Goal: Use online tool/utility: Utilize a website feature to perform a specific function

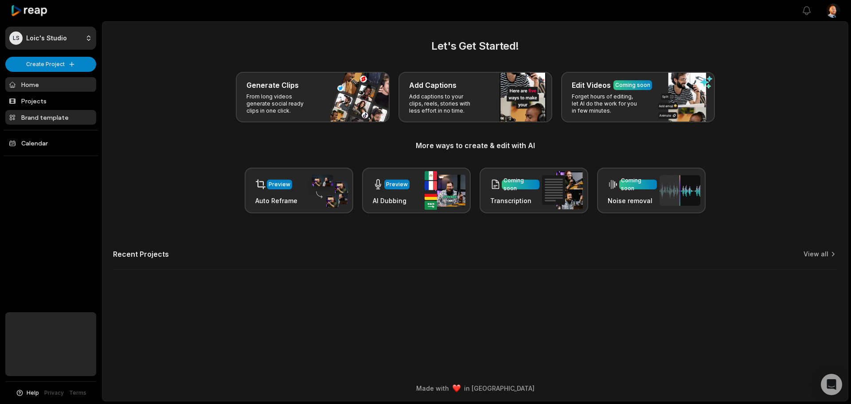
click at [52, 111] on link "Brand template" at bounding box center [50, 117] width 91 height 15
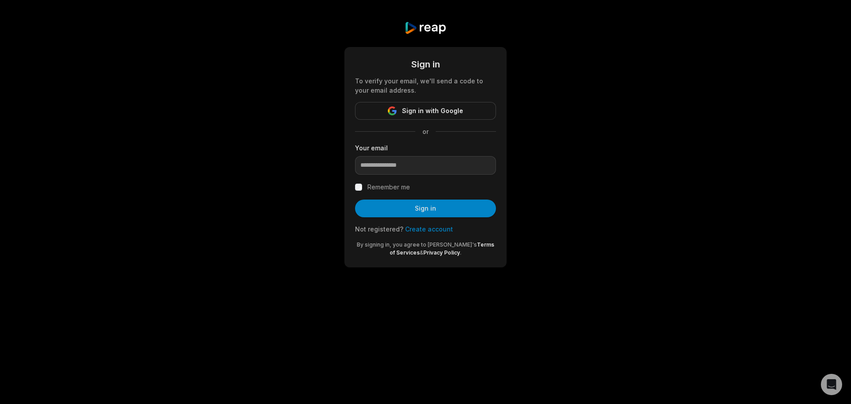
click at [316, 110] on div "Sign in To verify your email, we'll send a code to your email address. Sign in …" at bounding box center [425, 144] width 851 height 289
click at [402, 114] on button "Sign in with Google" at bounding box center [425, 111] width 141 height 18
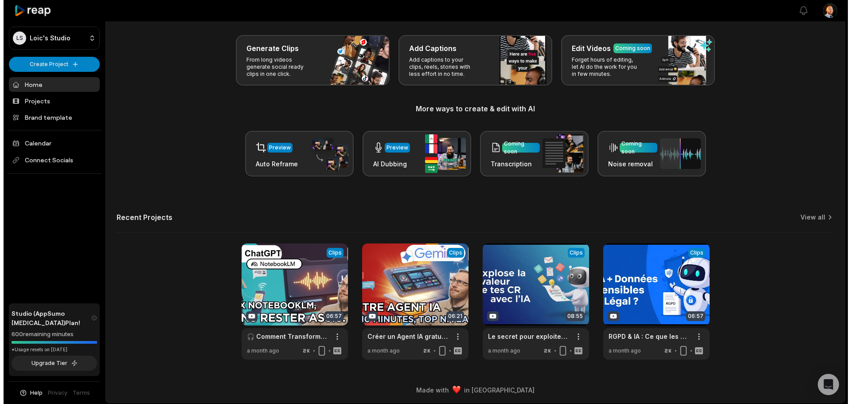
scroll to position [39, 0]
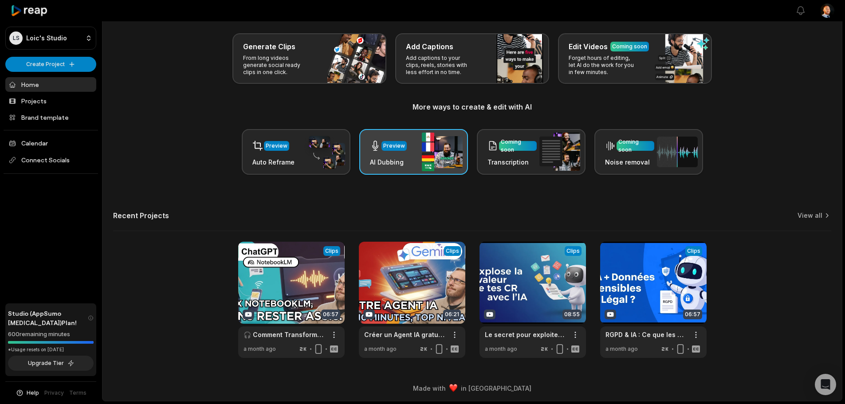
click at [427, 145] on img at bounding box center [442, 152] width 41 height 39
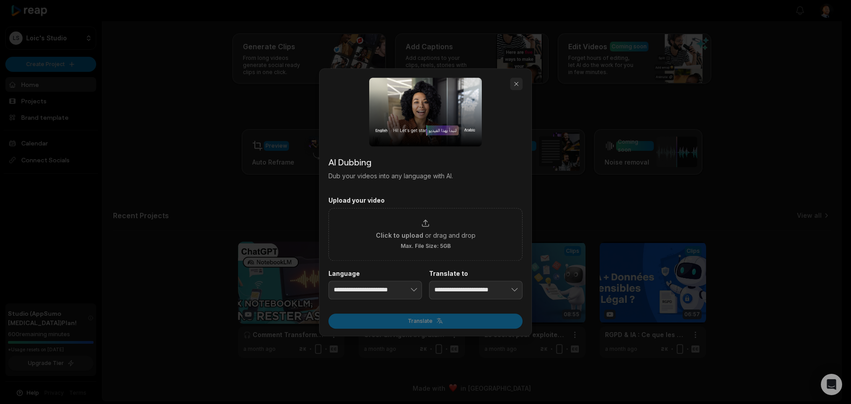
click at [515, 89] on button "button" at bounding box center [516, 84] width 12 height 12
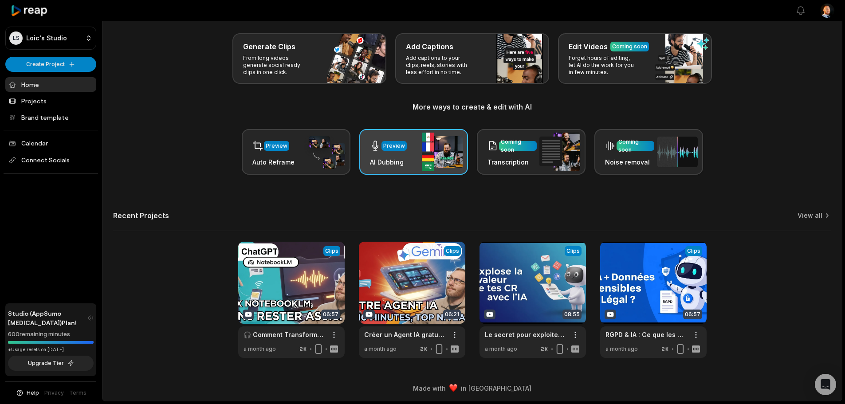
click at [417, 166] on div "Preview AI Dubbing" at bounding box center [413, 152] width 109 height 46
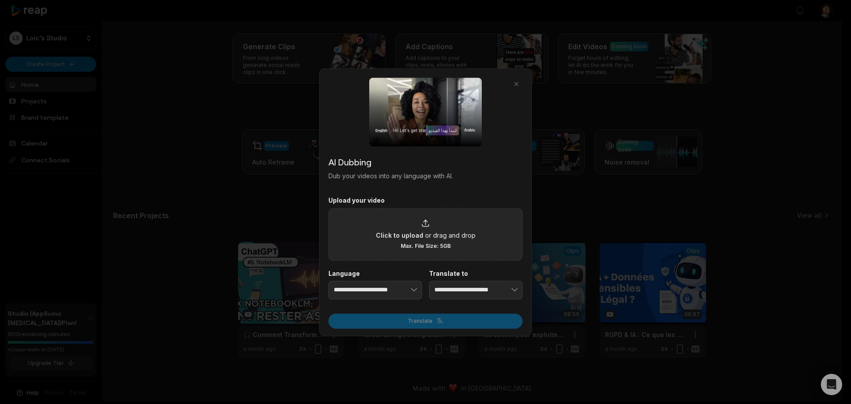
click at [461, 235] on span "or drag and drop" at bounding box center [450, 234] width 51 height 9
click at [0, 0] on input "Click to upload or drag and drop Max. File Size: 5GB" at bounding box center [0, 0] width 0 height 0
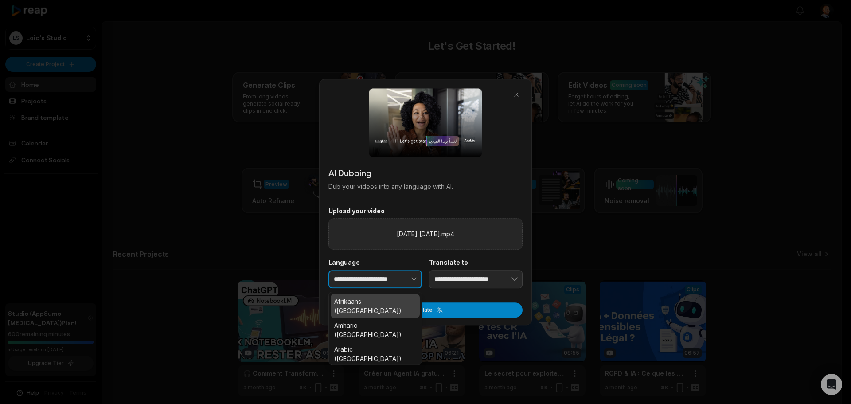
click at [414, 278] on icon "button" at bounding box center [414, 279] width 9 height 9
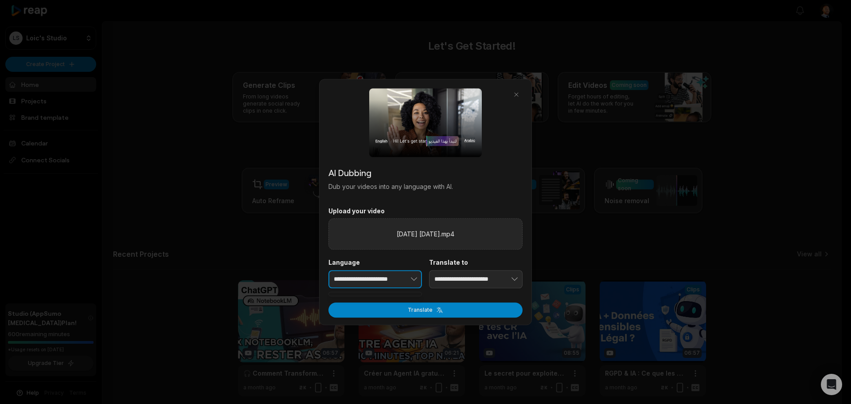
click at [393, 282] on button "button" at bounding box center [400, 279] width 43 height 19
click at [401, 280] on button "button" at bounding box center [400, 279] width 43 height 19
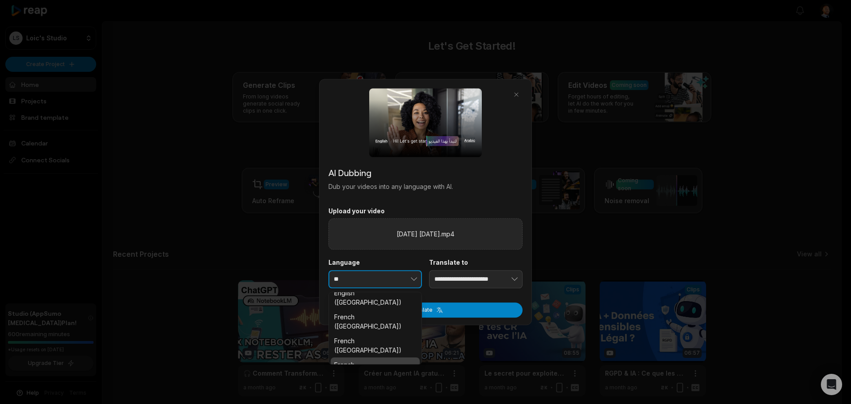
scroll to position [34, 0]
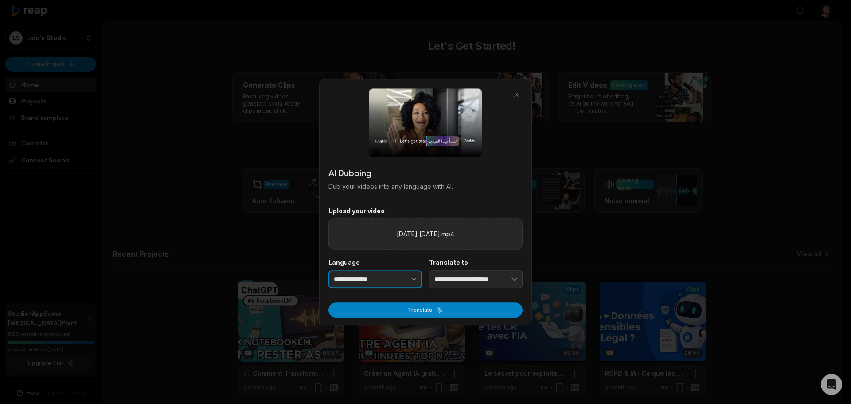
type input "**********"
click at [477, 285] on input "**********" at bounding box center [476, 279] width 94 height 19
click at [516, 280] on icon "button" at bounding box center [514, 279] width 9 height 9
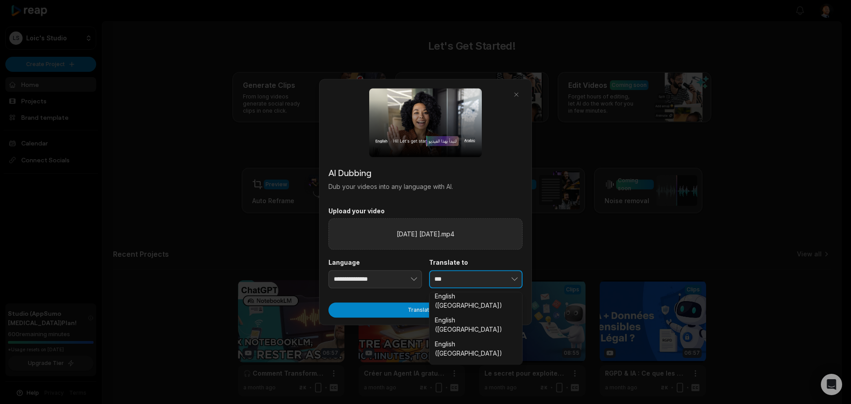
scroll to position [151, 0]
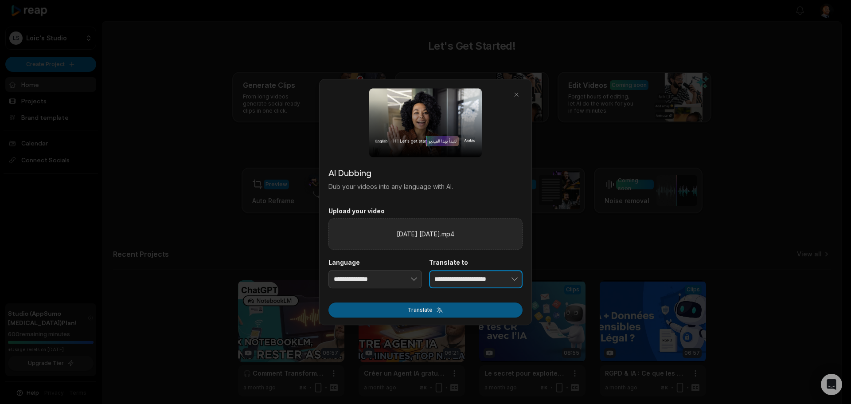
type input "**********"
click at [469, 310] on button "Translate" at bounding box center [426, 309] width 194 height 15
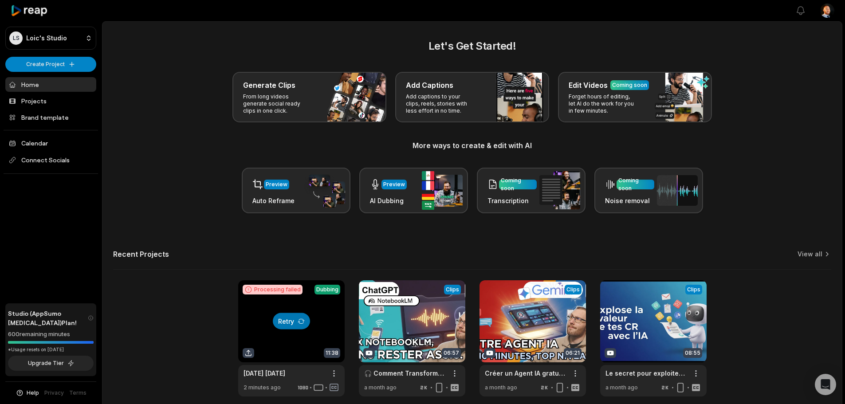
scroll to position [39, 0]
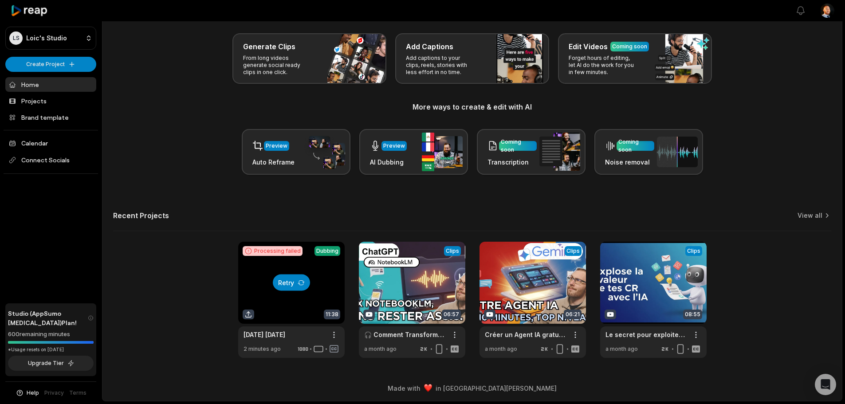
click at [299, 282] on icon at bounding box center [301, 282] width 7 height 7
click at [322, 316] on link at bounding box center [291, 300] width 106 height 116
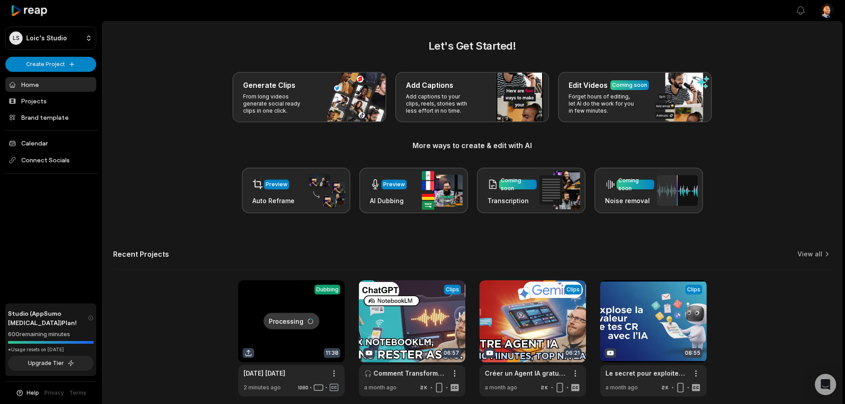
scroll to position [39, 0]
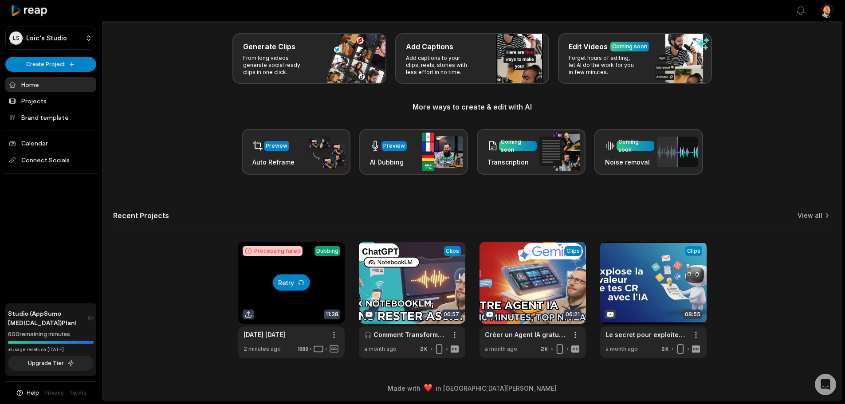
click at [303, 283] on icon at bounding box center [301, 282] width 7 height 7
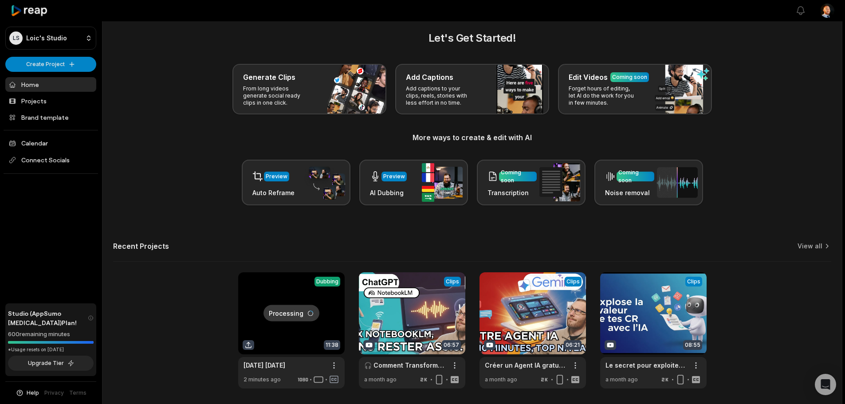
scroll to position [9, 0]
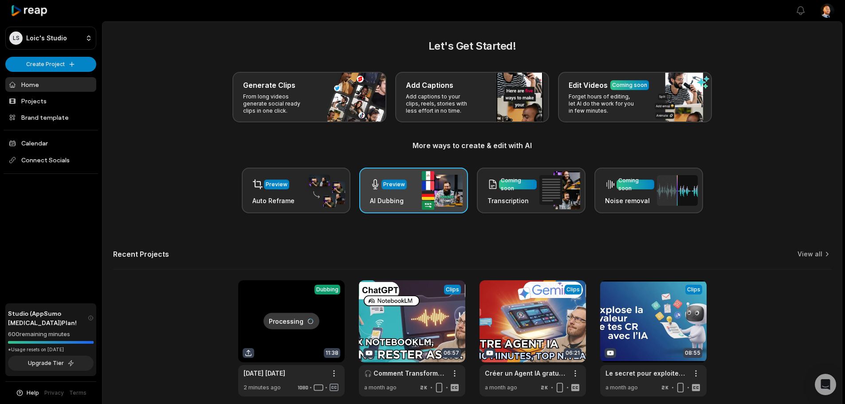
click at [407, 190] on div "Preview AI Dubbing" at bounding box center [413, 191] width 109 height 46
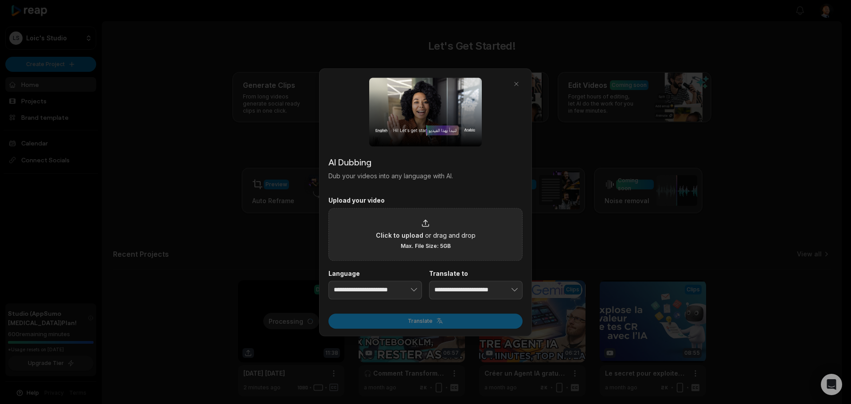
click at [420, 239] on span "Click to upload" at bounding box center [399, 234] width 47 height 9
click at [0, 0] on input "Click to upload or drag and drop Max. File Size: 5GB" at bounding box center [0, 0] width 0 height 0
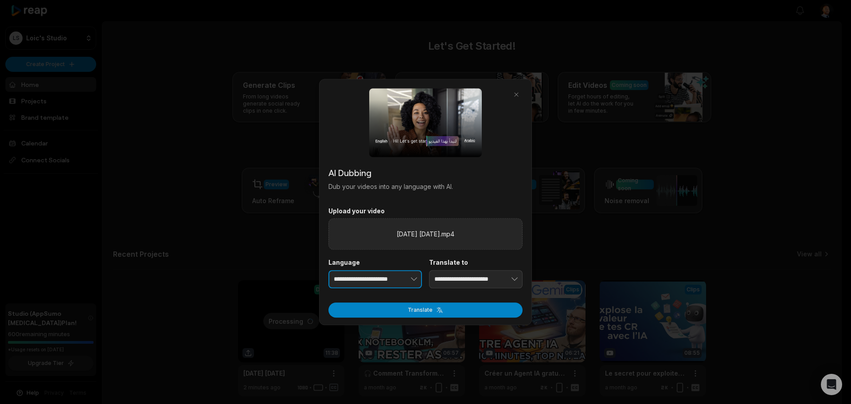
click at [398, 281] on button "button" at bounding box center [400, 279] width 43 height 19
type input "**********"
click at [474, 273] on input "**********" at bounding box center [476, 279] width 94 height 19
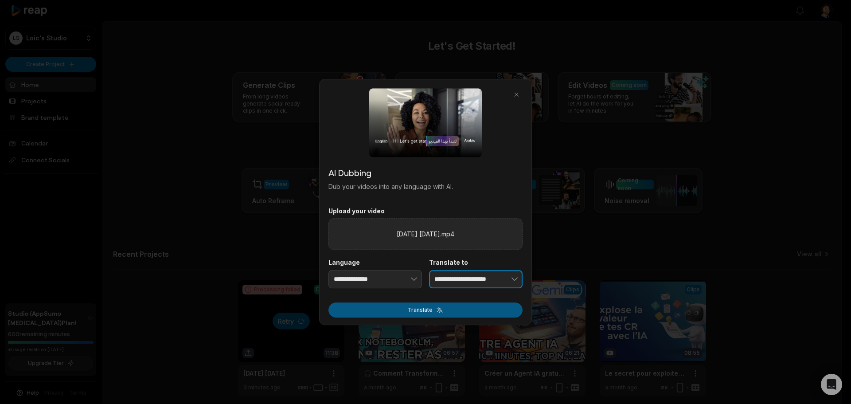
type input "**********"
click at [433, 309] on button "Translate" at bounding box center [426, 309] width 194 height 15
